Goal: Information Seeking & Learning: Check status

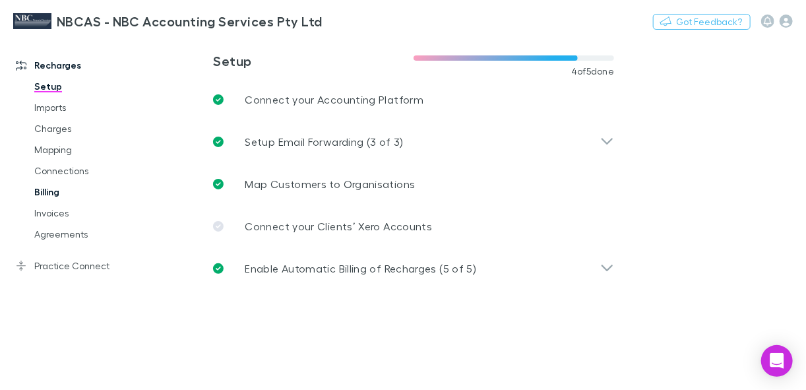
click at [49, 192] on link "Billing" at bounding box center [92, 191] width 143 height 21
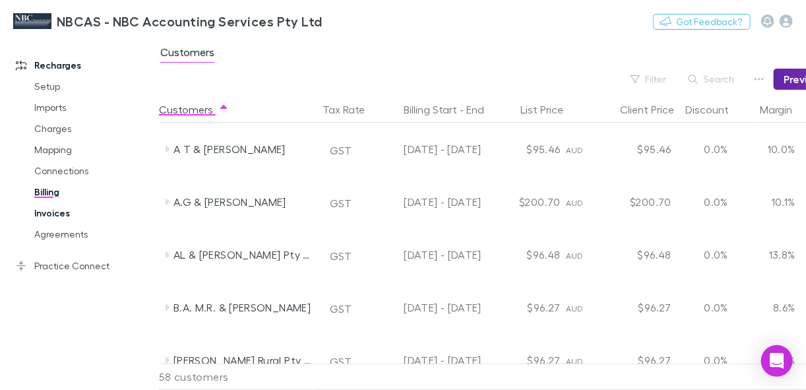
click at [61, 215] on link "Invoices" at bounding box center [92, 212] width 143 height 21
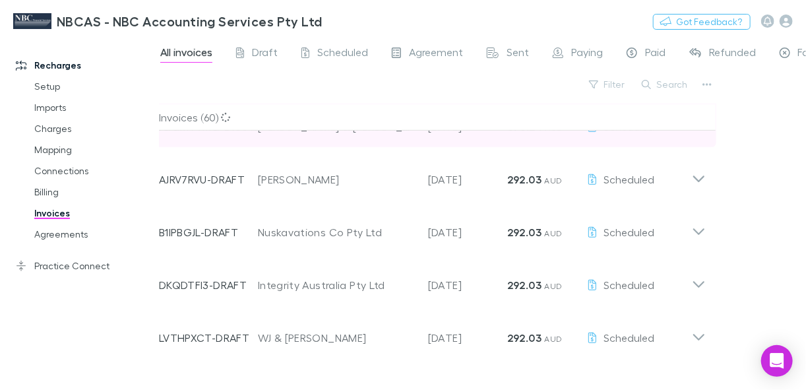
scroll to position [264, 0]
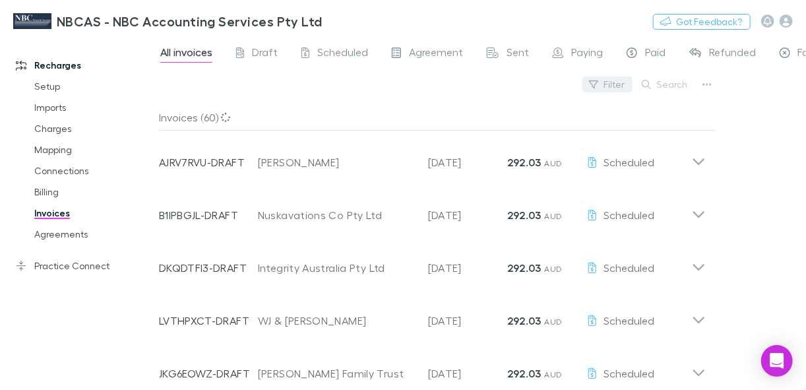
click at [612, 89] on button "Filter" at bounding box center [607, 84] width 50 height 16
click at [659, 84] on div at bounding box center [403, 195] width 806 height 390
click at [659, 84] on button "Search" at bounding box center [665, 84] width 60 height 16
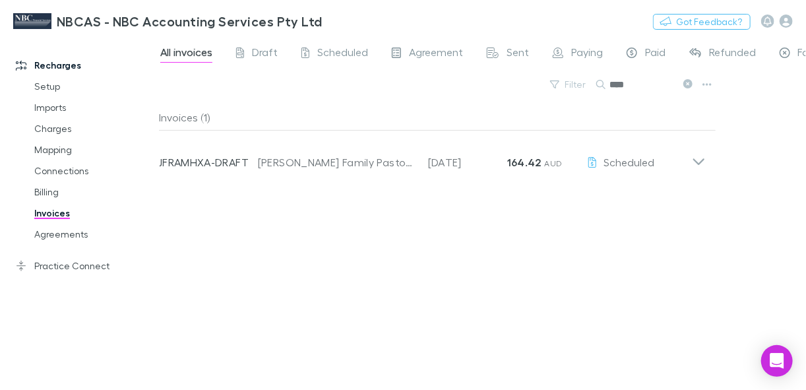
type input "****"
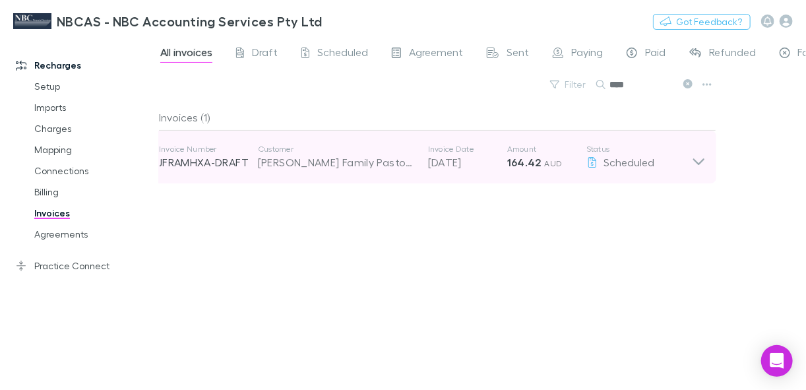
click at [544, 165] on span "AUD" at bounding box center [553, 163] width 18 height 10
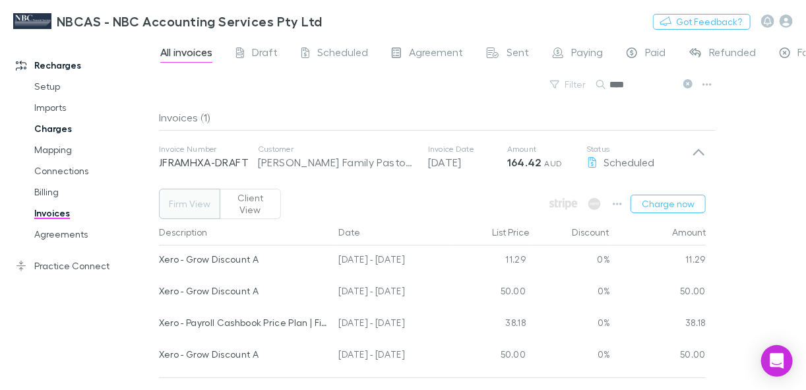
click at [53, 135] on link "Charges" at bounding box center [92, 128] width 143 height 21
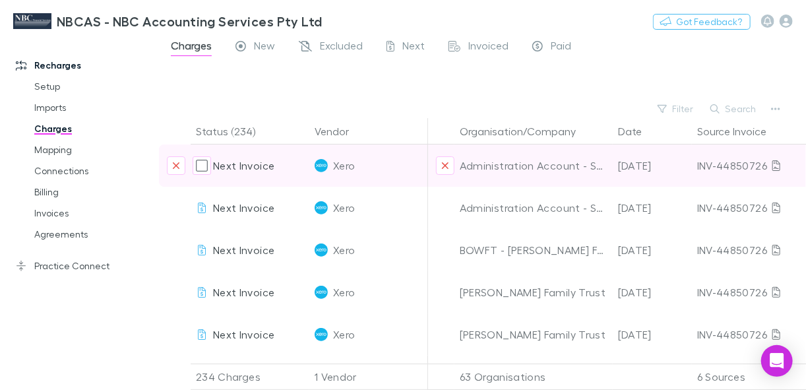
click at [748, 165] on div "INV-44850726" at bounding box center [751, 165] width 108 height 42
click at [775, 167] on icon at bounding box center [776, 165] width 8 height 11
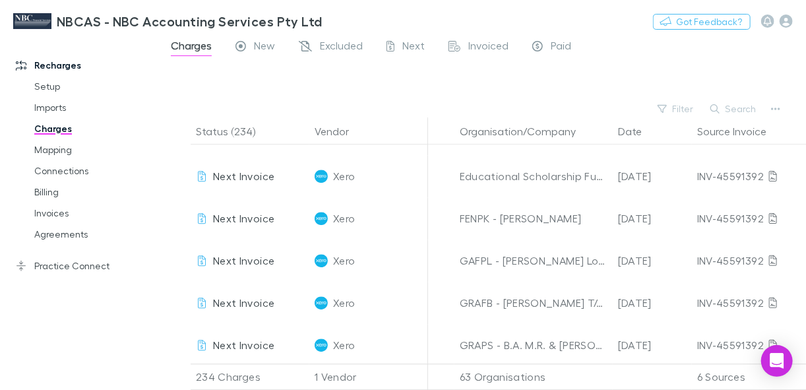
scroll to position [3639, 0]
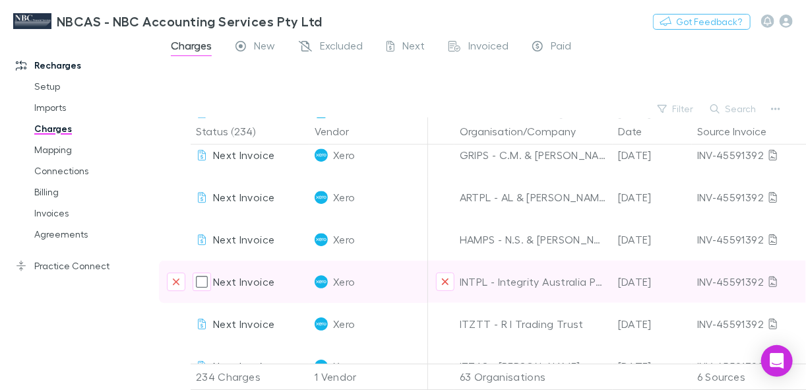
click at [640, 280] on div "[DATE]" at bounding box center [651, 281] width 79 height 42
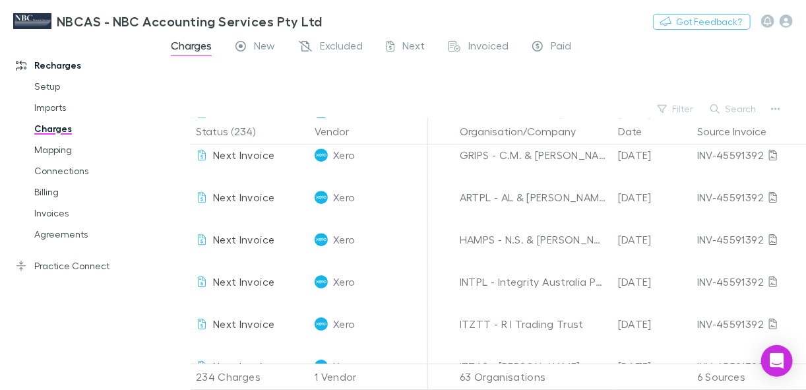
click at [62, 378] on div at bounding box center [79, 379] width 159 height 21
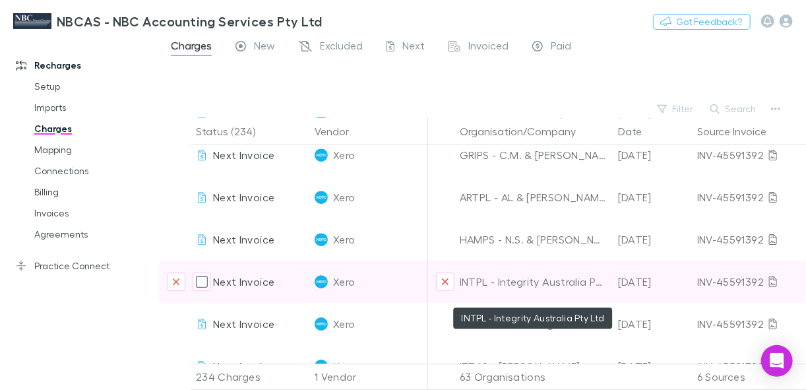
click at [552, 283] on div "INTPL - Integrity Australia Pty Ltd" at bounding box center [533, 281] width 148 height 42
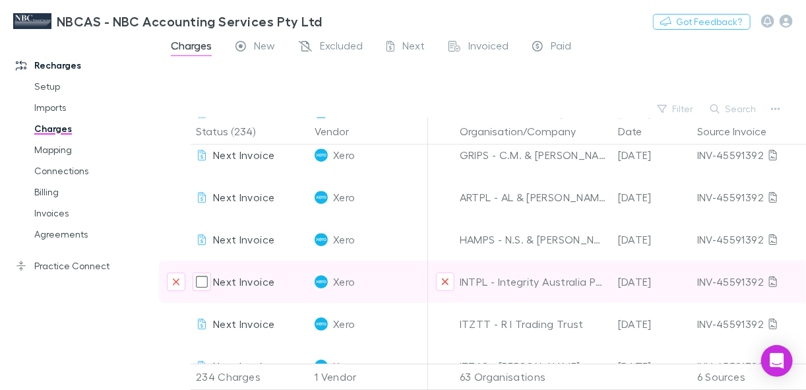
click at [739, 280] on div "INV-45591392" at bounding box center [751, 281] width 108 height 42
drag, startPoint x: 739, startPoint y: 280, endPoint x: 770, endPoint y: 281, distance: 31.0
click at [770, 281] on icon at bounding box center [773, 281] width 8 height 11
